Goal: Browse casually

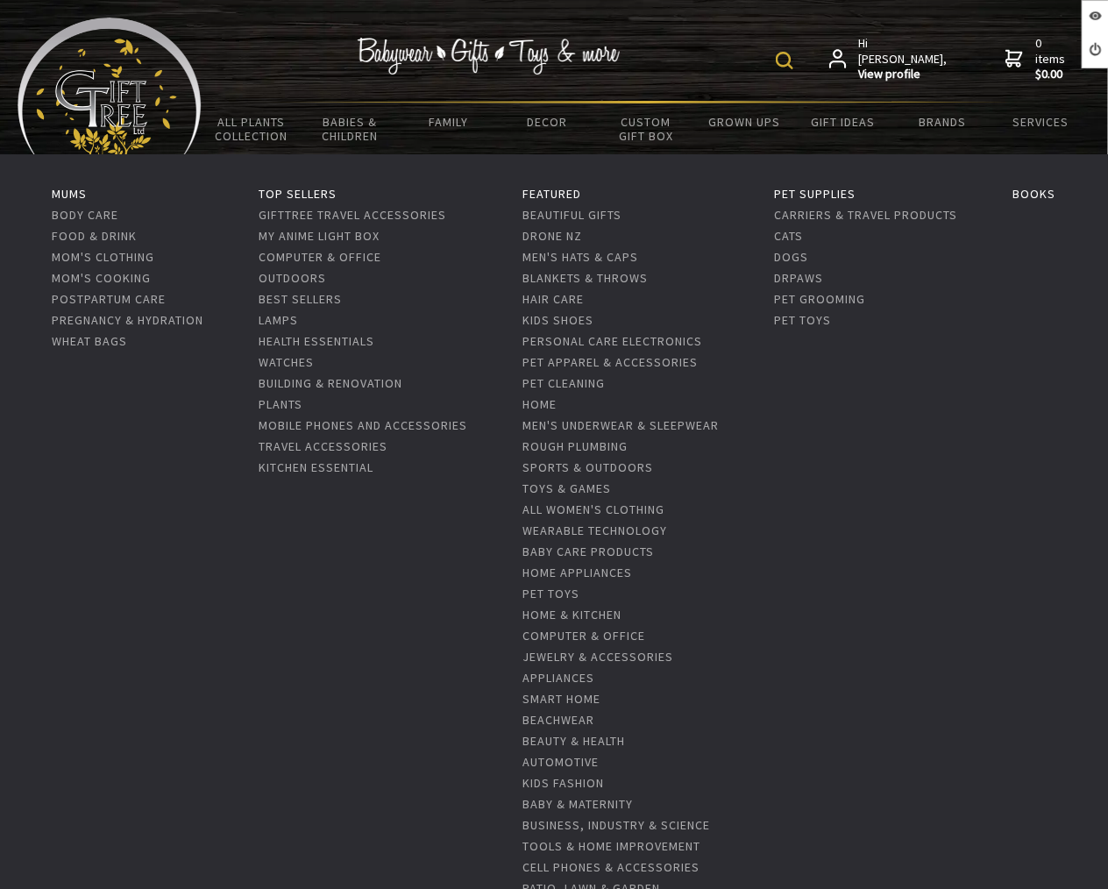
click at [842, 473] on li "Pet Supplies Carriers & Travel Products Cats Dogs DrPaws Pet Grooming Pet Toys" at bounding box center [866, 602] width 183 height 841
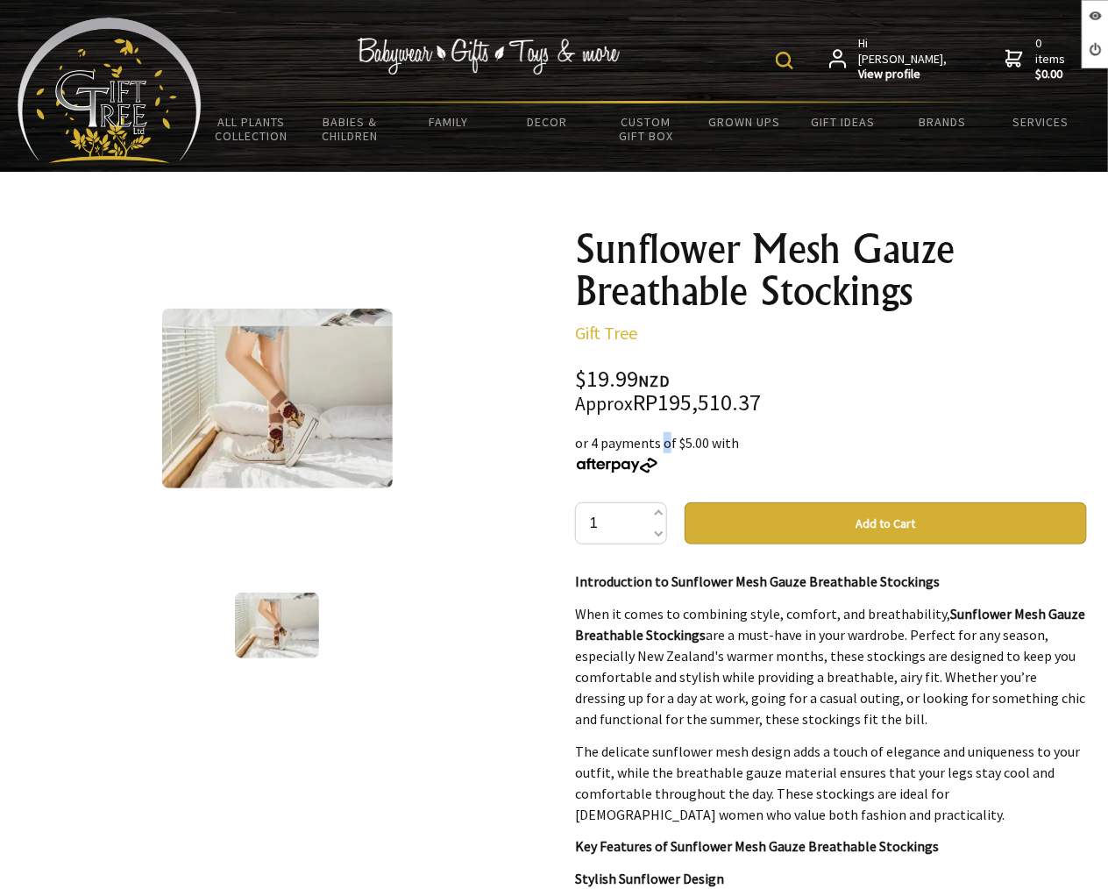
click at [613, 432] on div "or 4 payments of $5.00 with" at bounding box center [831, 453] width 512 height 42
